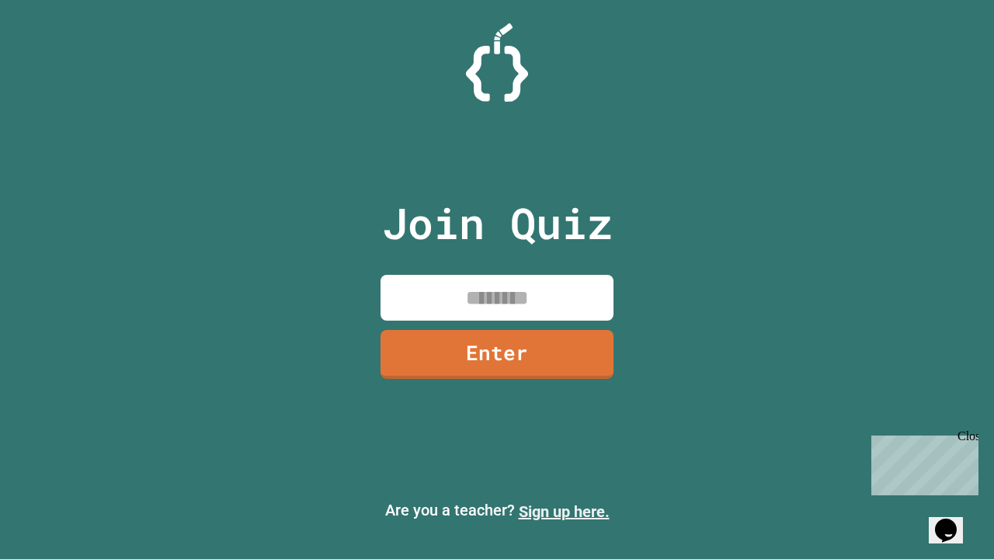
click at [564, 512] on link "Sign up here." at bounding box center [564, 512] width 91 height 19
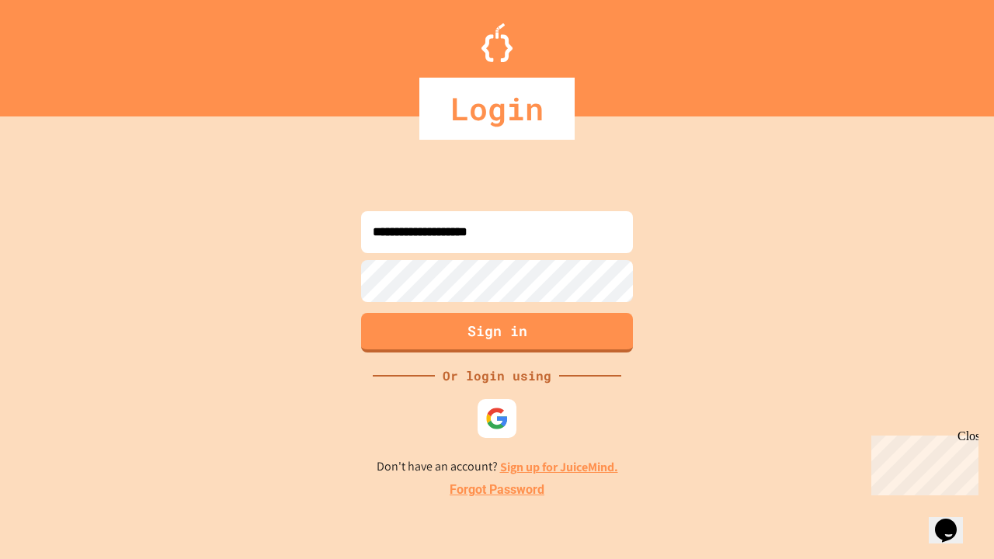
type input "**********"
